Goal: Information Seeking & Learning: Check status

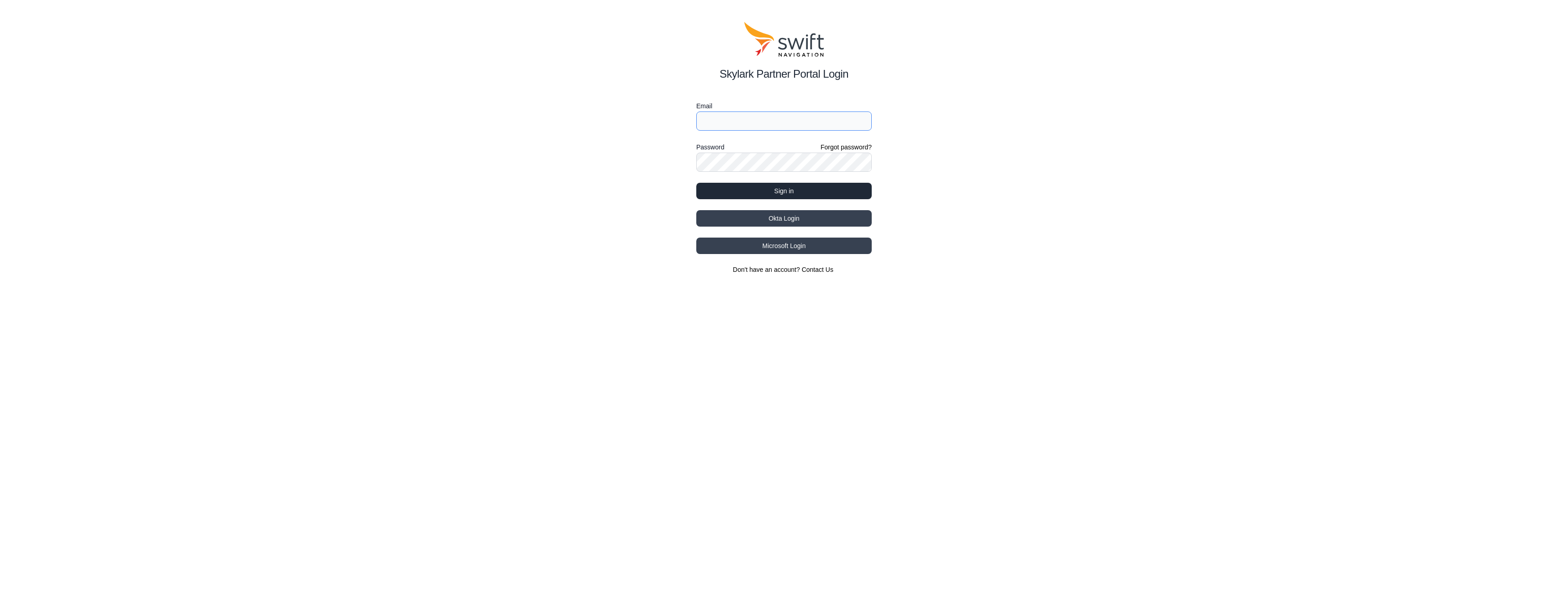
type input "[EMAIL_ADDRESS][DOMAIN_NAME]"
click at [793, 189] on button "Sign in" at bounding box center [784, 191] width 175 height 16
select select
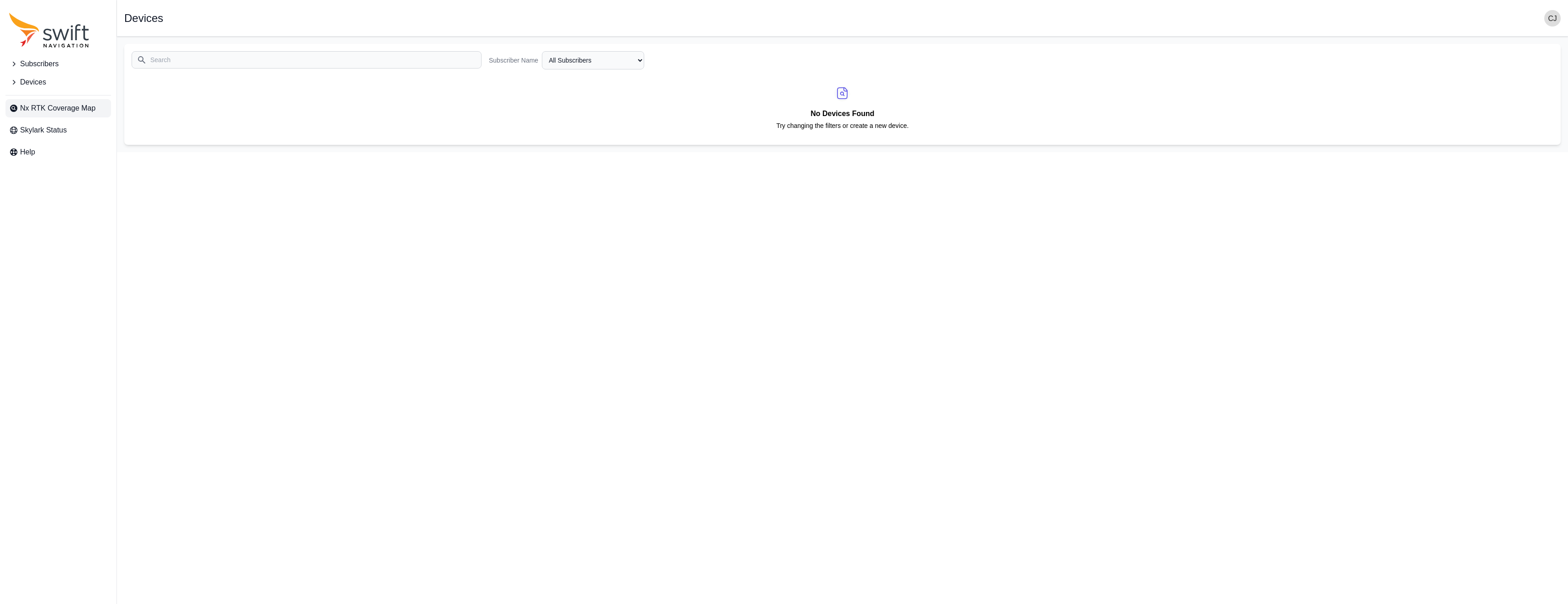
click at [53, 104] on span "Nx RTK Coverage Map" at bounding box center [58, 108] width 75 height 11
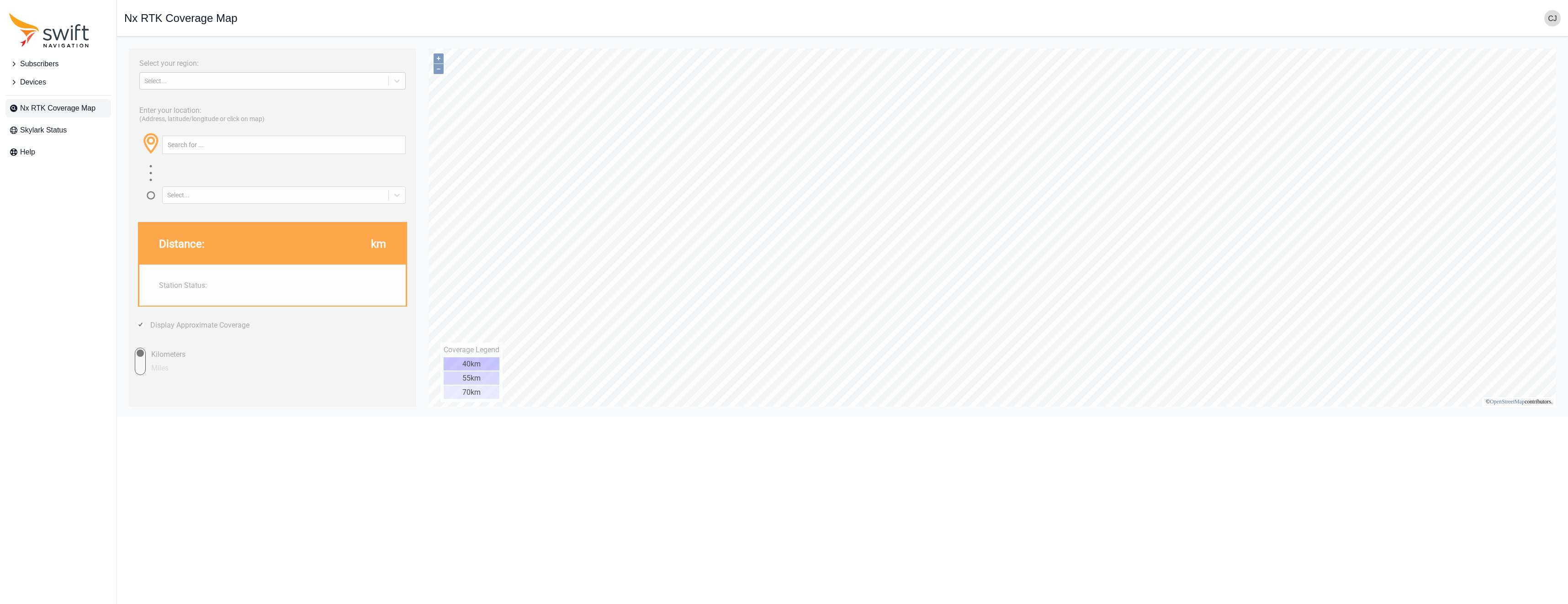
click at [195, 83] on div "Select..." at bounding box center [264, 81] width 239 height 7
click at [193, 101] on div "EUROPE" at bounding box center [273, 102] width 267 height 15
click at [248, 142] on input "text" at bounding box center [284, 145] width 243 height 18
paste input "57.7441907"
click at [275, 144] on input "57.7441907," at bounding box center [284, 145] width 243 height 18
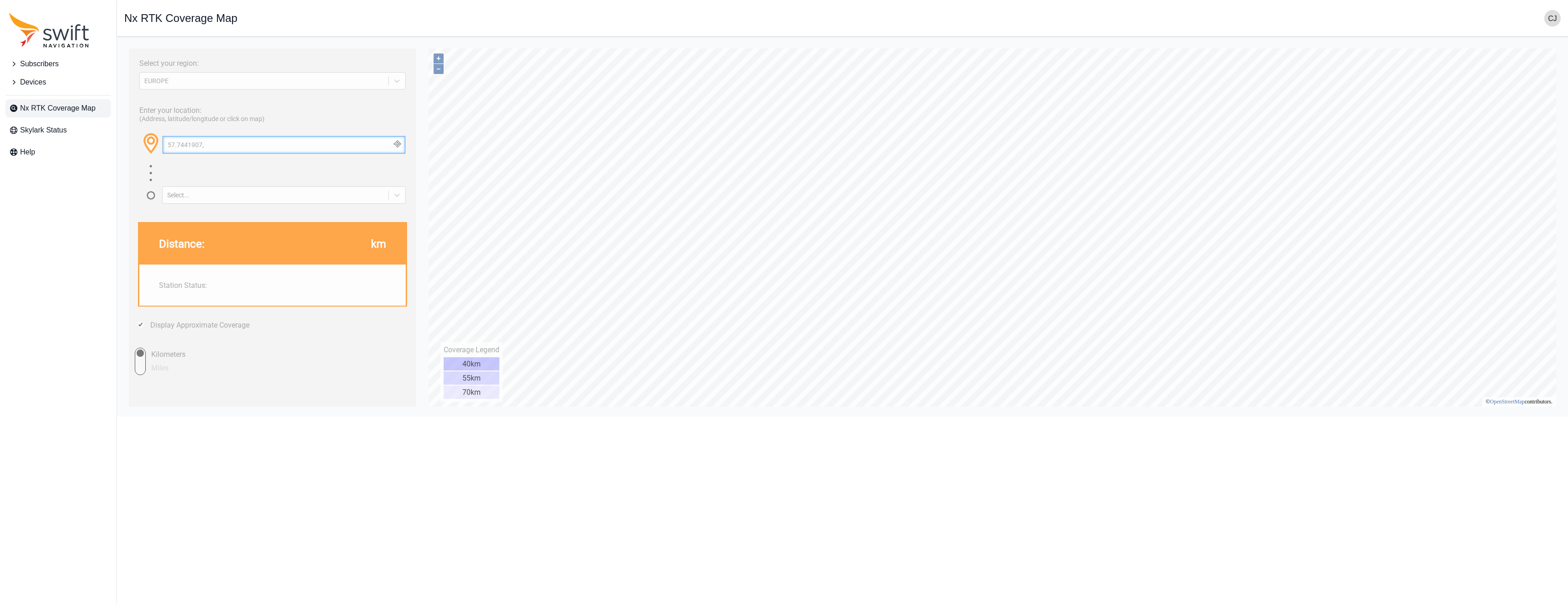
paste input "11.9403457"
click at [266, 189] on div "Select..." at bounding box center [284, 195] width 243 height 18
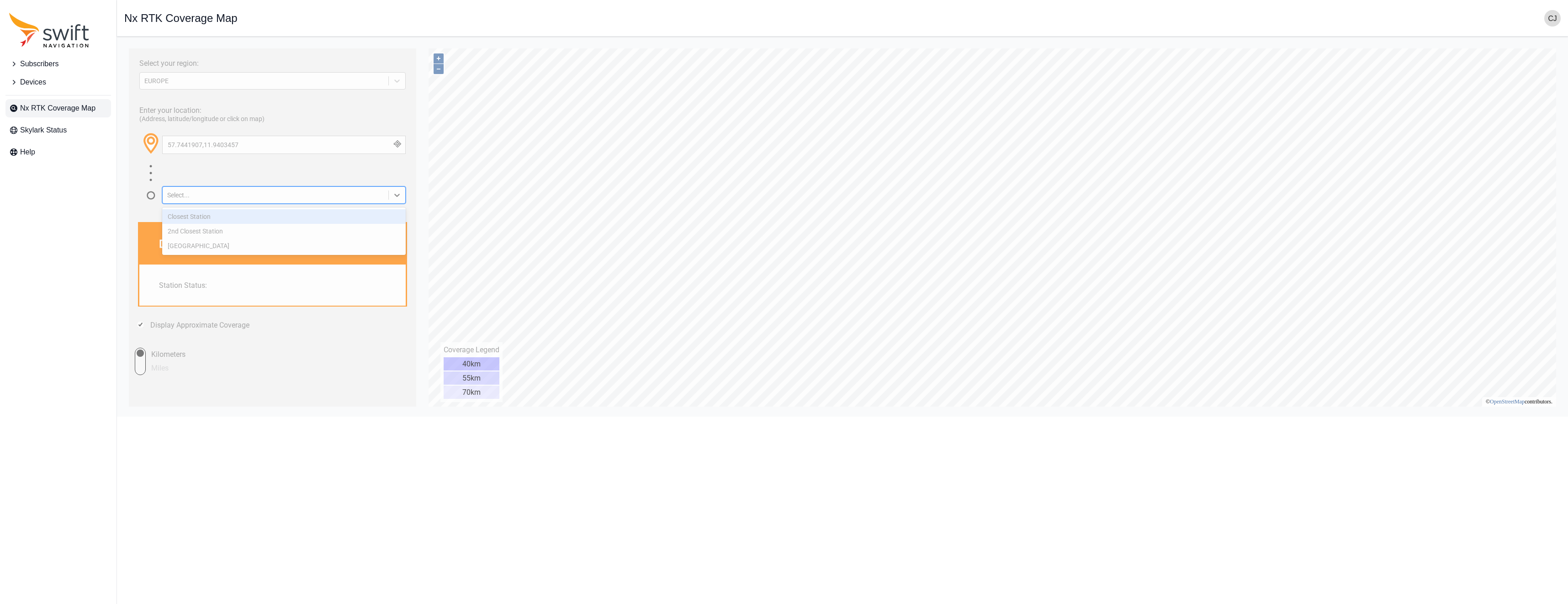
click at [261, 222] on div "Closest Station" at bounding box center [284, 217] width 243 height 15
click at [402, 142] on button "button" at bounding box center [397, 145] width 15 height 18
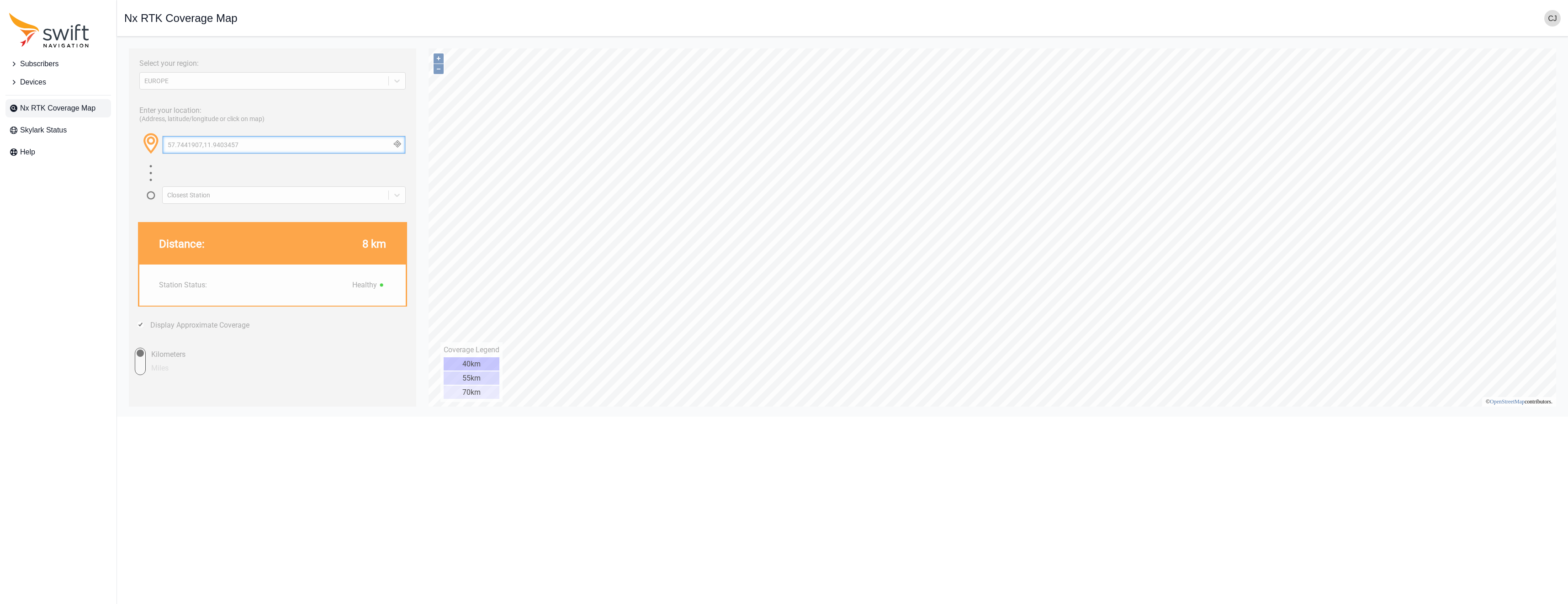
drag, startPoint x: 278, startPoint y: 147, endPoint x: 125, endPoint y: 142, distance: 153.1
click at [125, 44] on html "Select your region: [GEOGRAPHIC_DATA] Enter your location: (Address, latitude/l…" at bounding box center [842, 44] width 1437 height 0
paste input "6577535"
paste input "11.885894"
click at [397, 142] on button "button" at bounding box center [397, 145] width 15 height 18
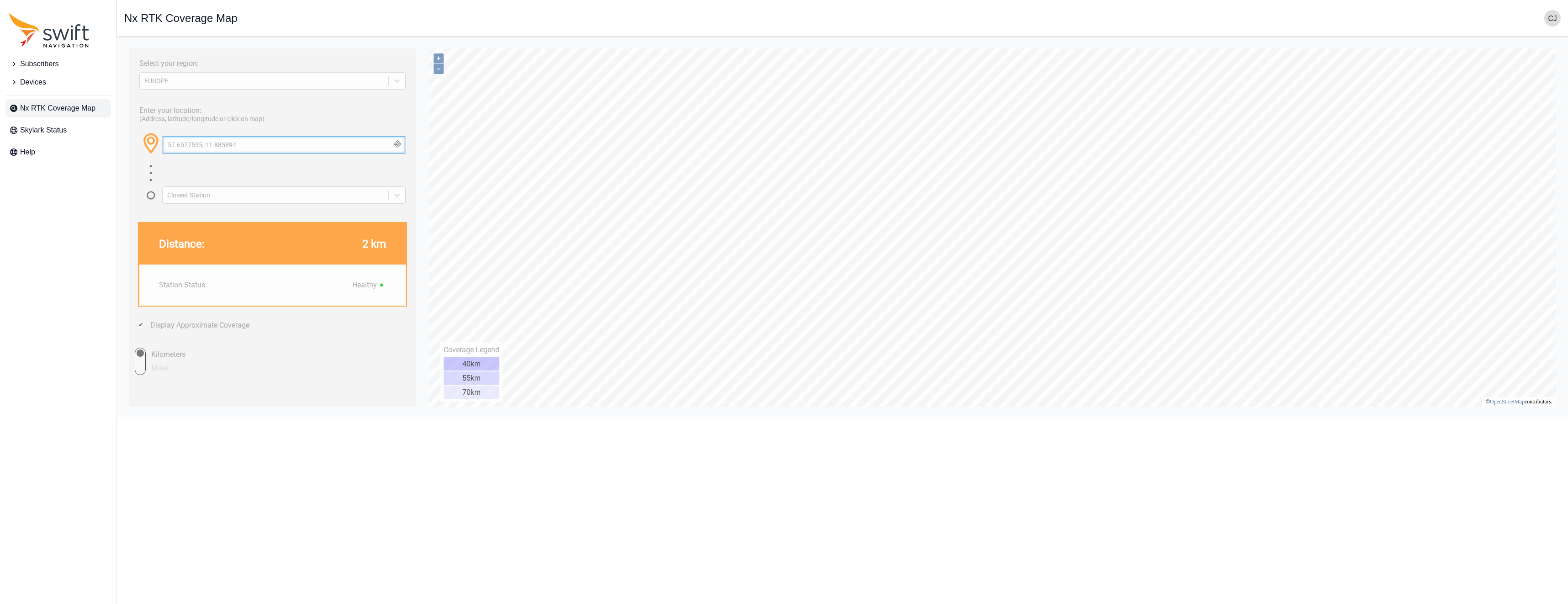
drag, startPoint x: 242, startPoint y: 147, endPoint x: 135, endPoint y: 149, distance: 107.0
click at [138, 149] on div "Enter your location: (Address, latitude/longitude or click on map) [GEOGRAPHIC_…" at bounding box center [272, 152] width 278 height 104
paste input "7387609"
paste input "11.9748559"
type input "57.7387609, 11.9748559"
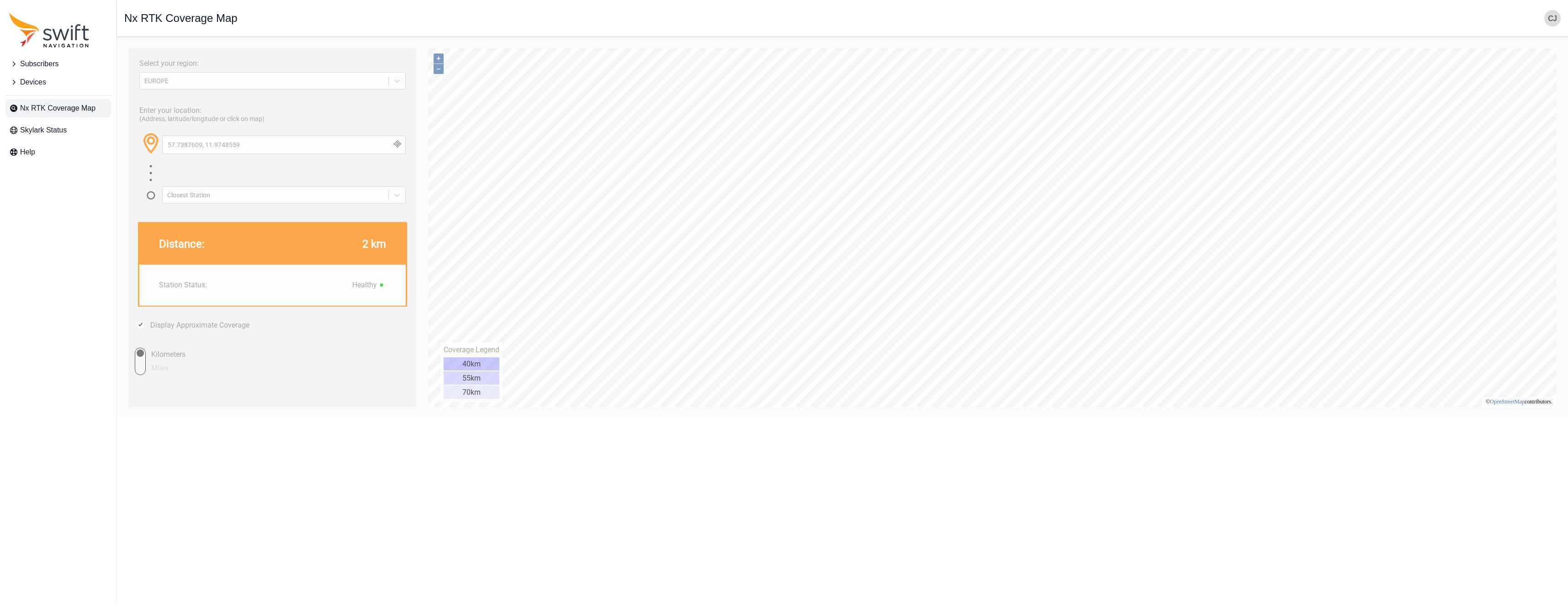
click at [395, 146] on button "button" at bounding box center [397, 145] width 15 height 18
